Goal: Communication & Community: Answer question/provide support

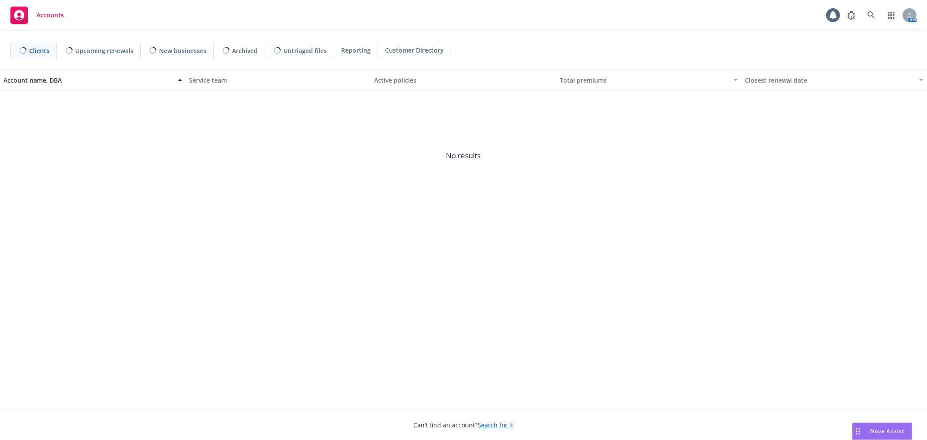
click at [867, 427] on div "Nova Assist" at bounding box center [882, 431] width 59 height 17
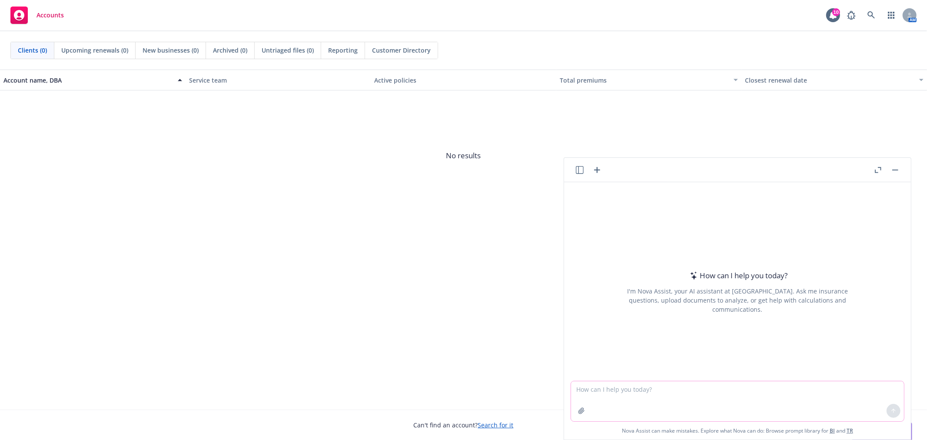
click at [799, 398] on textarea at bounding box center [737, 401] width 333 height 40
paste textarea "I just sent the information for the page update to our communications team. Sin…"
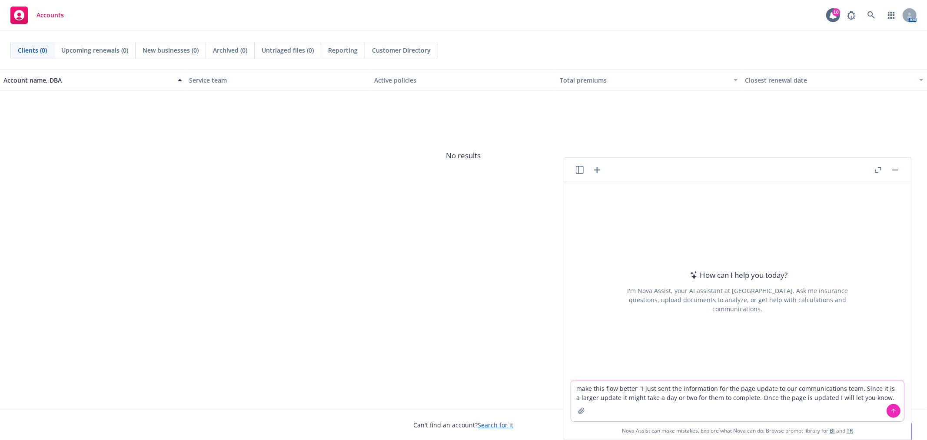
type textarea "make this flow better "I just sent the information for the page update to our c…"
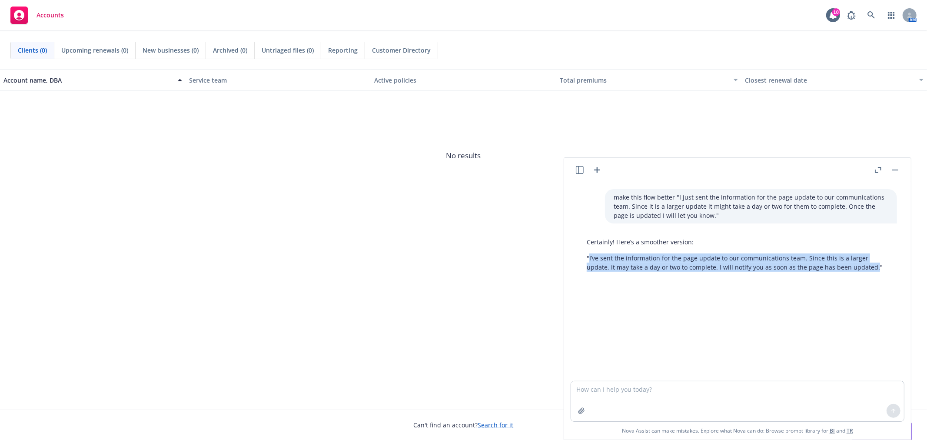
drag, startPoint x: 590, startPoint y: 258, endPoint x: 872, endPoint y: 272, distance: 282.5
click at [872, 272] on div "Certainly! Here’s a smoother version: "I’ve sent the information for the page u…" at bounding box center [737, 254] width 319 height 41
copy p "I’ve sent the information for the page update to our communications team. Since…"
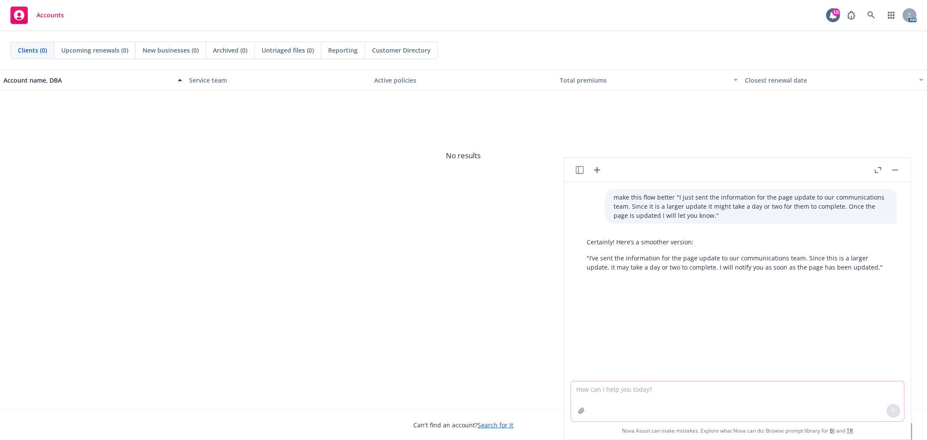
click at [684, 394] on textarea at bounding box center [737, 401] width 333 height 40
paste textarea "I wanted to point out the last bullet on the back side. During the FitPros call…"
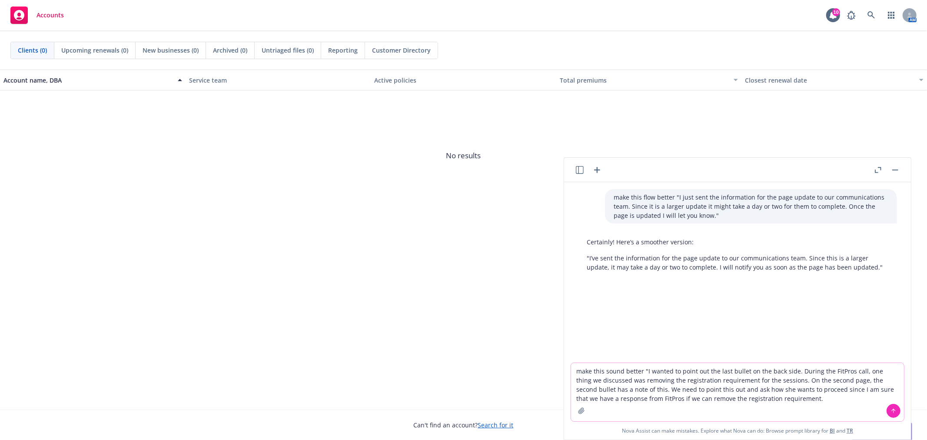
type textarea "make this sound better "I wanted to point out the last bullet on the back side.…"
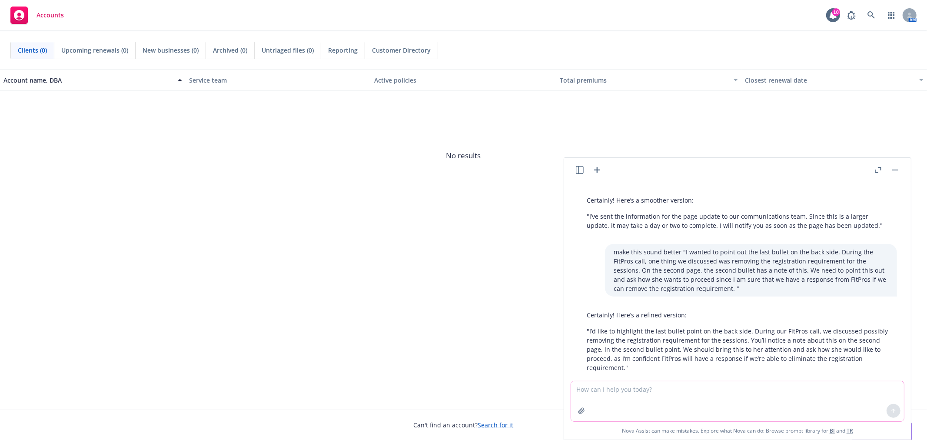
scroll to position [57, 0]
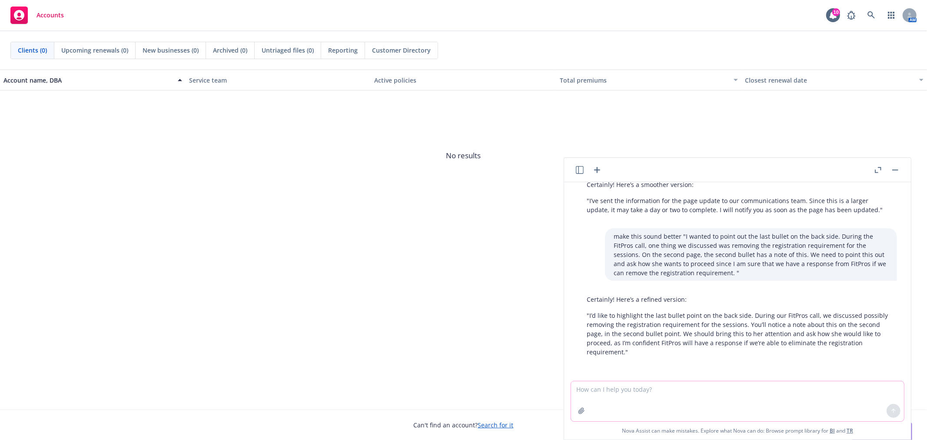
click at [705, 402] on textarea at bounding box center [737, 401] width 333 height 40
type textarea "make it simpler and just point out the back bullet and ask how she wants to pro…"
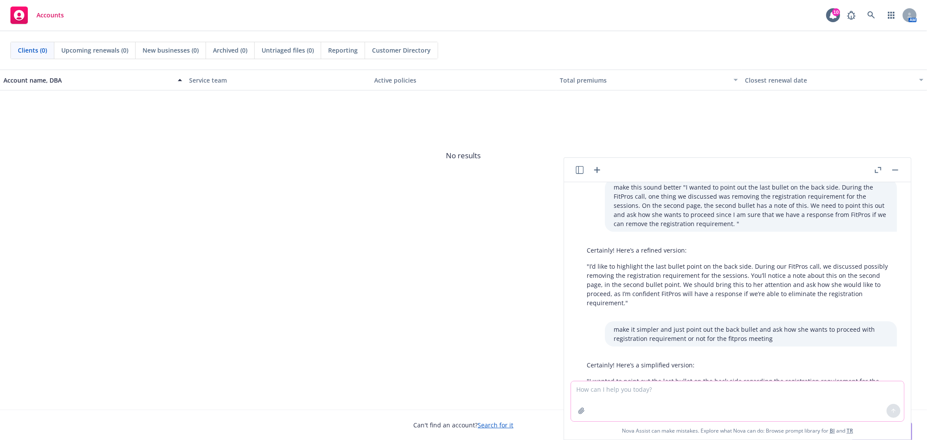
scroll to position [145, 0]
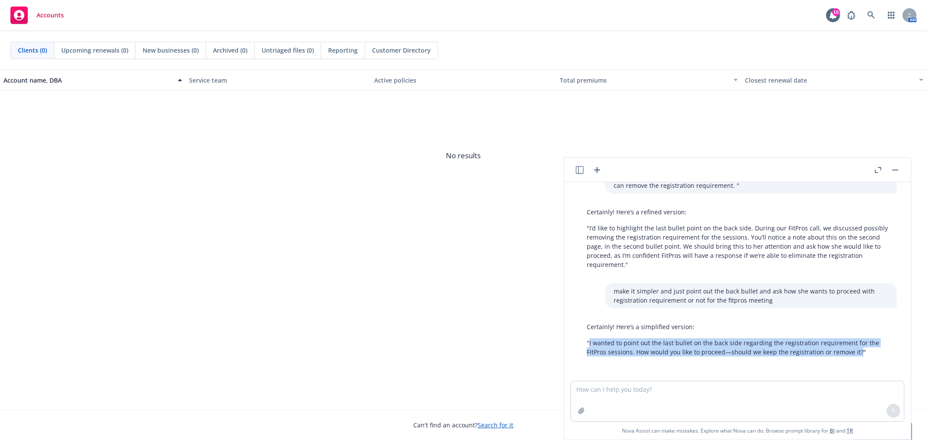
drag, startPoint x: 590, startPoint y: 342, endPoint x: 857, endPoint y: 356, distance: 268.2
click at [857, 356] on p ""I wanted to point out the last bullet on the back side regarding the registrat…" at bounding box center [738, 347] width 302 height 18
copy p "I wanted to point out the last bullet on the back side regarding the registrati…"
click at [794, 398] on textarea at bounding box center [737, 401] width 333 height 40
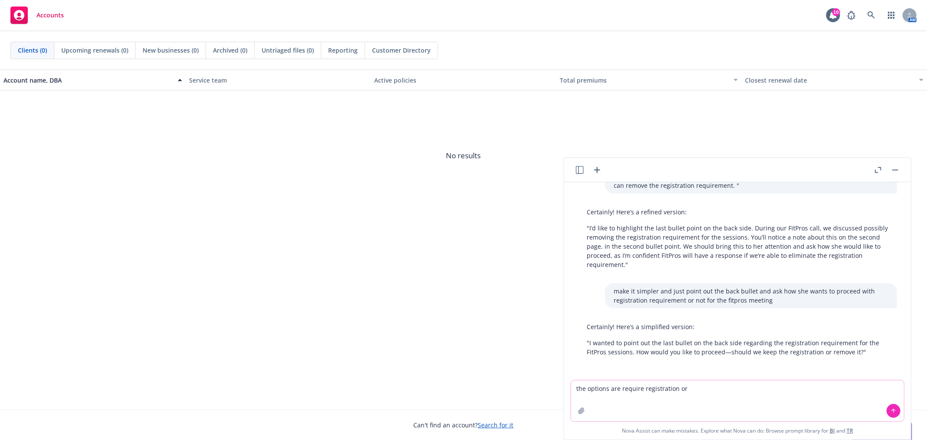
click at [705, 384] on textarea "the options are require registration or" at bounding box center [737, 400] width 333 height 41
type textarea "the options are require registration or remove registration requirement"
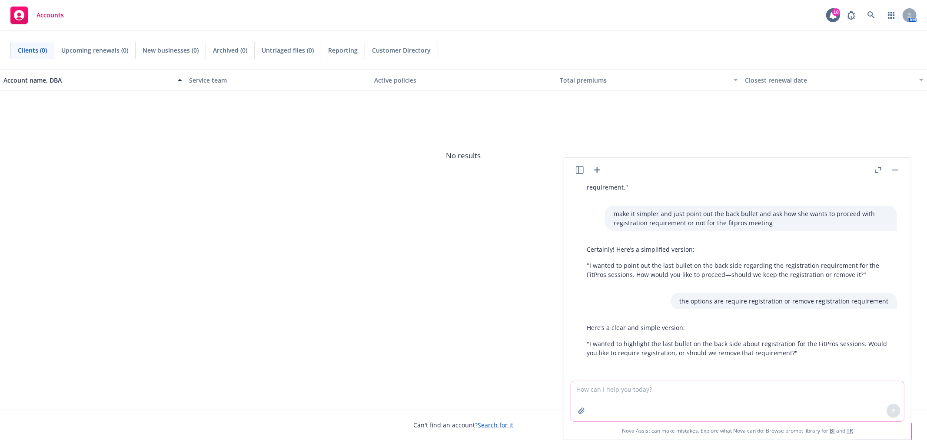
scroll to position [223, 0]
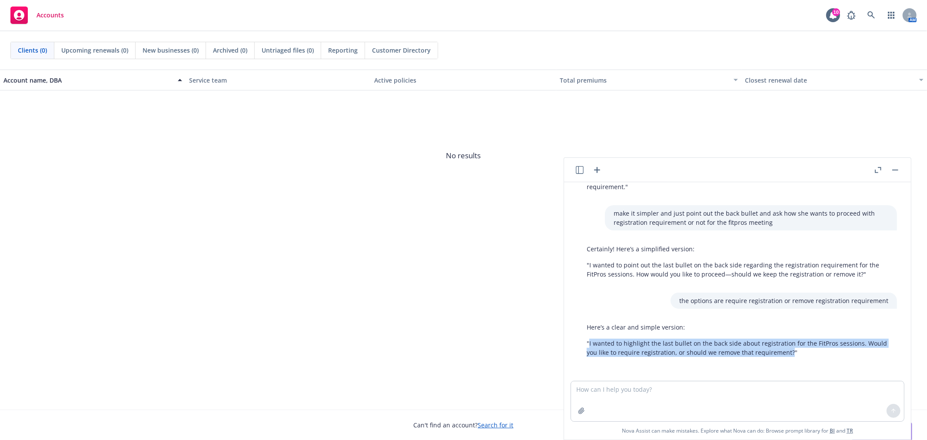
drag, startPoint x: 589, startPoint y: 342, endPoint x: 809, endPoint y: 355, distance: 220.4
click at [809, 355] on p ""I wanted to highlight the last bullet on the back side about registration for …" at bounding box center [738, 348] width 302 height 18
copy p "I wanted to highlight the last bullet on the back side about registration for t…"
